Goal: Information Seeking & Learning: Learn about a topic

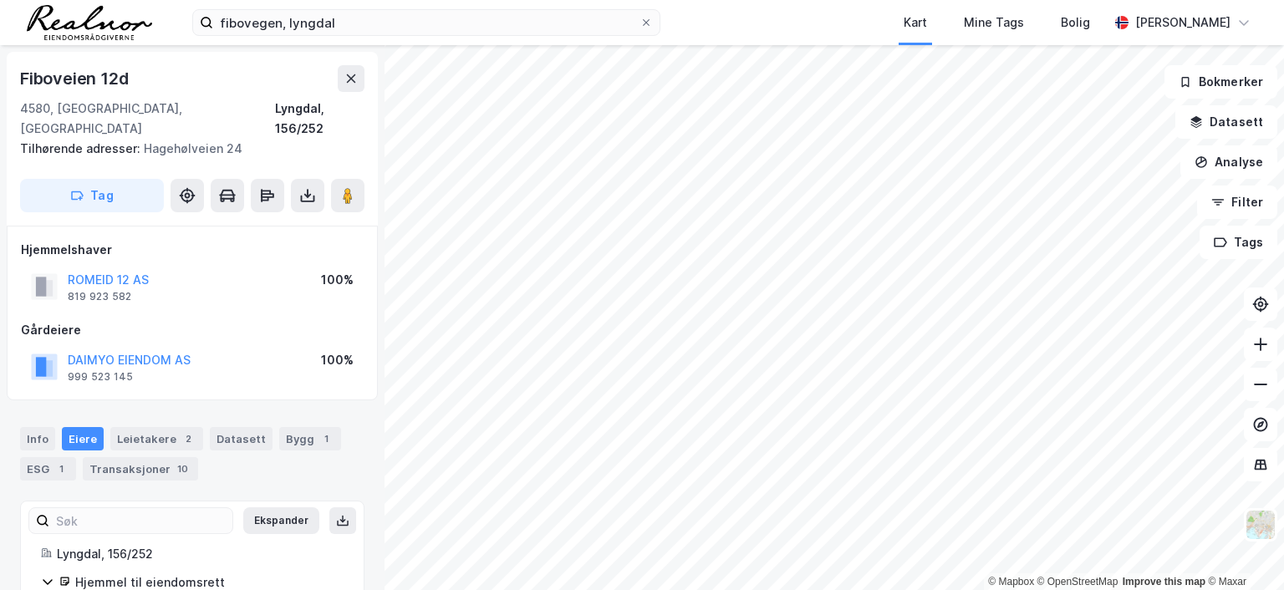
scroll to position [2, 0]
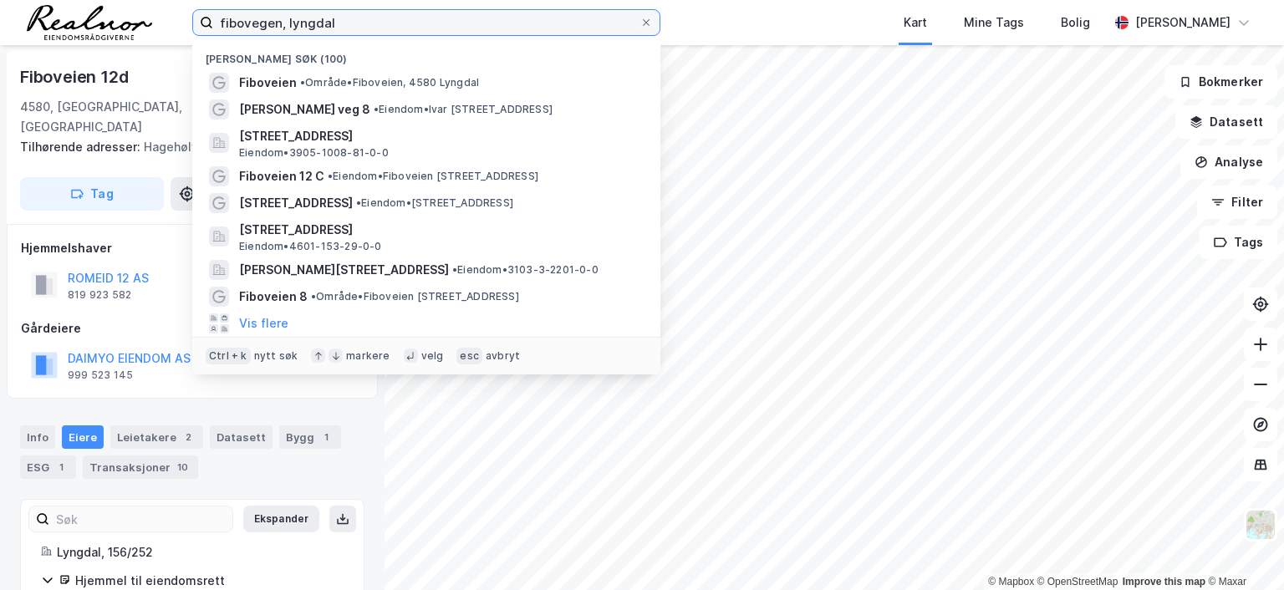
drag, startPoint x: 0, startPoint y: 0, endPoint x: 122, endPoint y: -1, distance: 122.1
click at [122, 0] on html "fibovegen, [PERSON_NAME] søk (100) Fiboveien • Område • Fiboveien, [STREET_ADDR…" at bounding box center [642, 295] width 1284 height 590
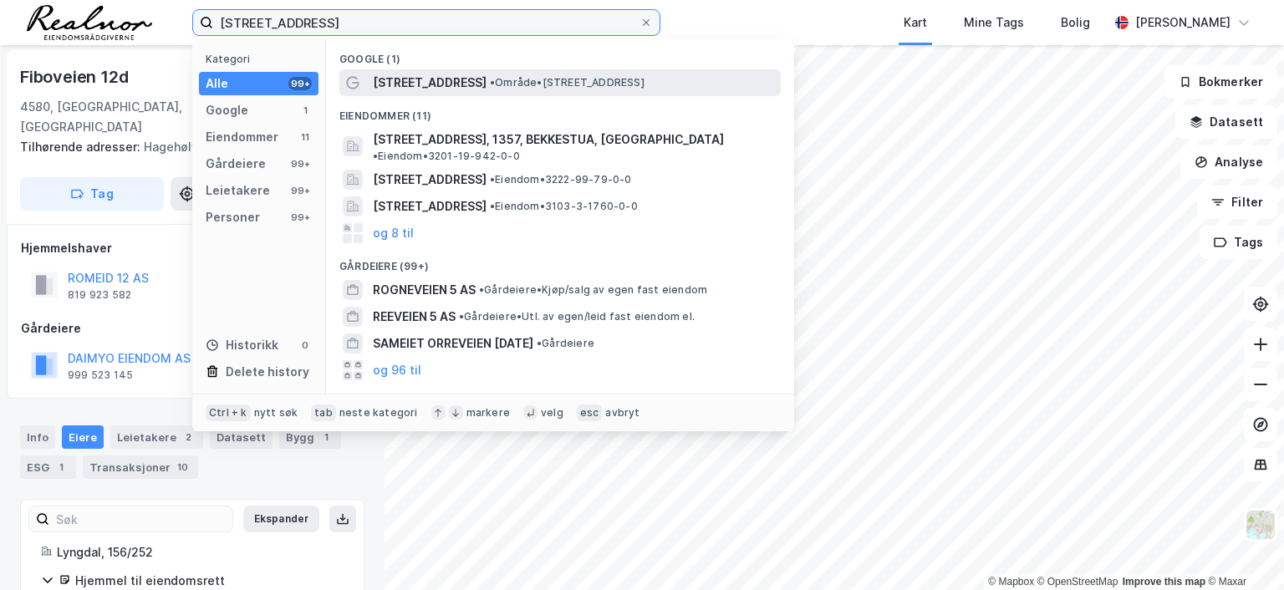
type input "[STREET_ADDRESS]"
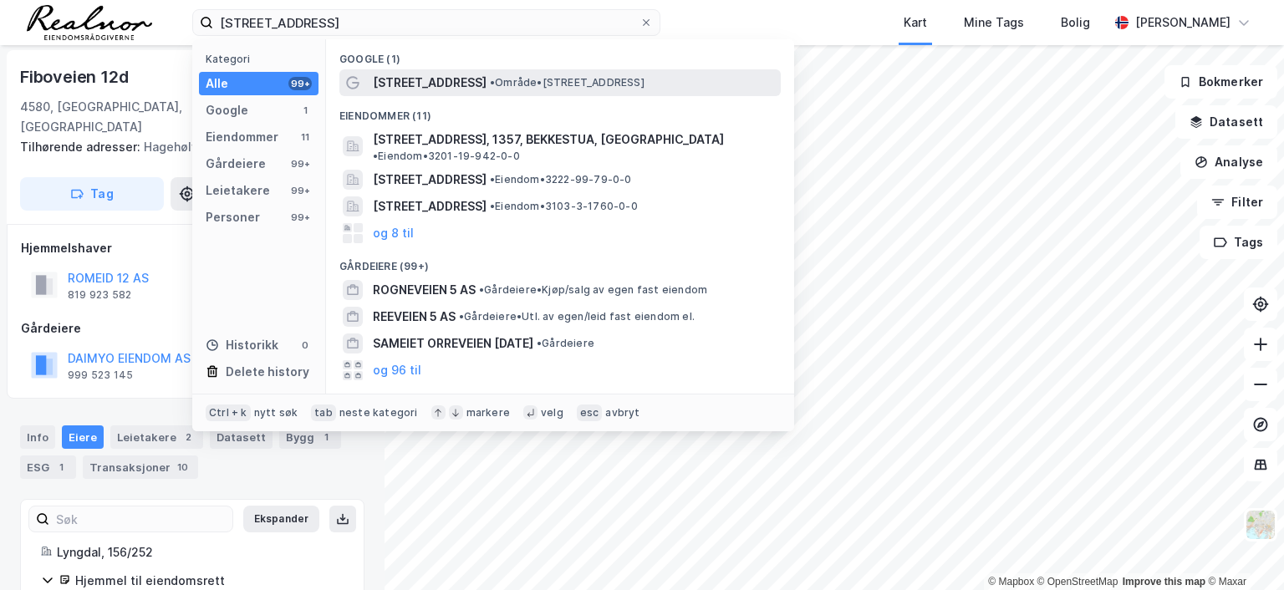
click at [497, 77] on span "• Område • [STREET_ADDRESS]" at bounding box center [567, 82] width 155 height 13
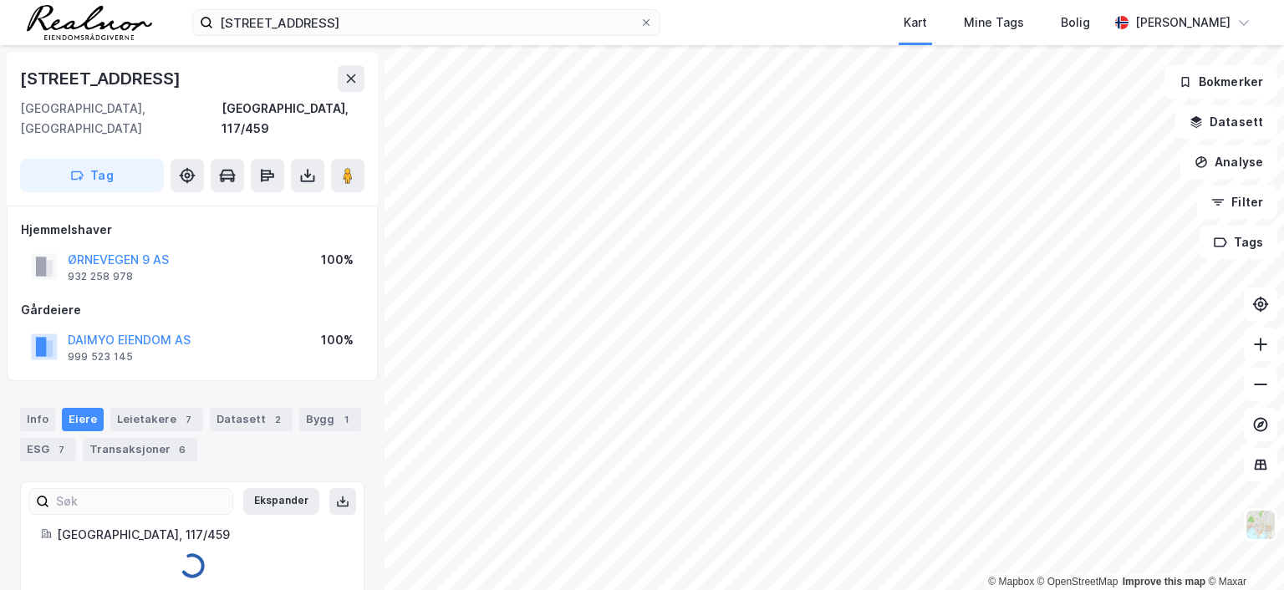
scroll to position [2, 0]
